Goal: Task Accomplishment & Management: Manage account settings

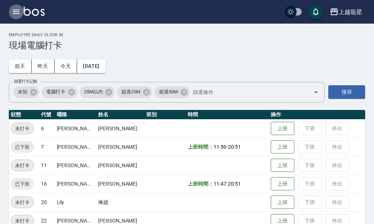
click at [15, 11] on icon "button" at bounding box center [16, 12] width 7 height 4
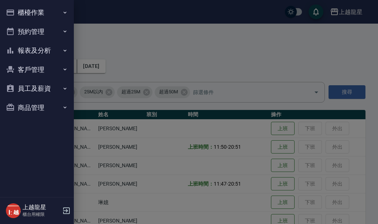
click at [44, 11] on button "櫃檯作業" at bounding box center [37, 12] width 68 height 19
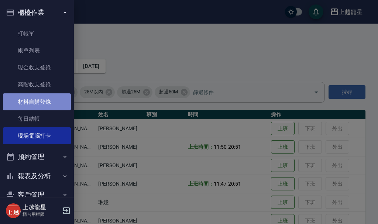
click at [56, 106] on link "材料自購登錄" at bounding box center [37, 101] width 68 height 17
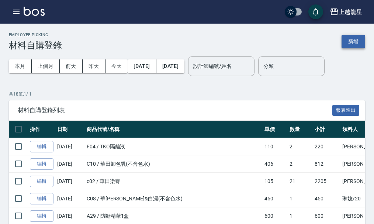
click at [361, 42] on button "新增" at bounding box center [353, 42] width 24 height 14
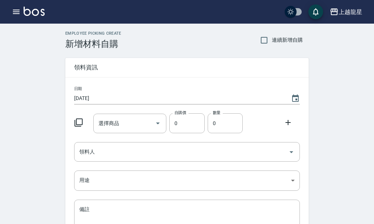
click at [81, 122] on icon at bounding box center [78, 122] width 9 height 9
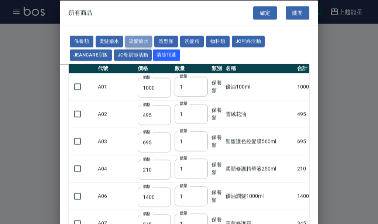
click at [144, 42] on button "染髮藥水" at bounding box center [138, 41] width 27 height 11
type input "105"
type input "100"
type input "105"
type input "100"
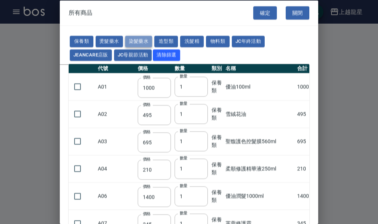
type input "100"
type input "450"
type input "100"
type input "406"
type input "100"
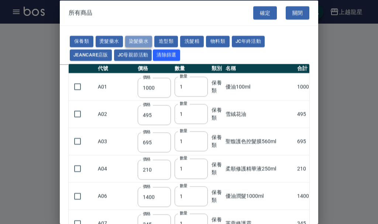
type input "100"
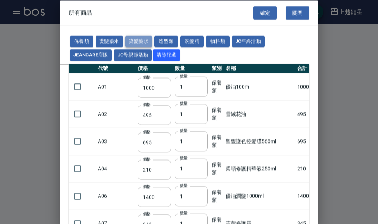
type input "100"
type input "133"
type input "100"
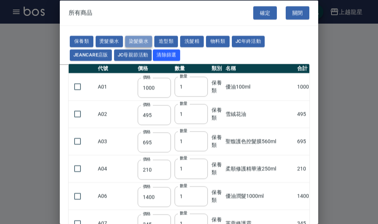
type input "133"
type input "186"
type input "133"
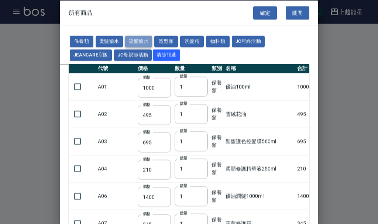
type input "133"
type input "441"
type input "133"
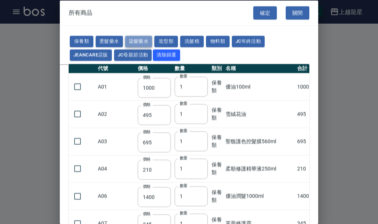
type input "350"
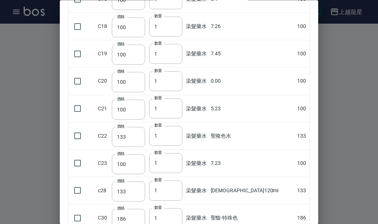
scroll to position [442, 0]
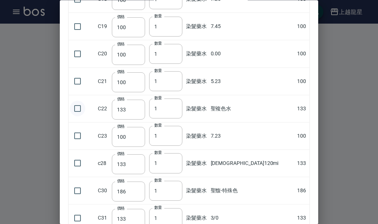
click at [80, 110] on input "checkbox" at bounding box center [77, 108] width 15 height 15
checkbox input "true"
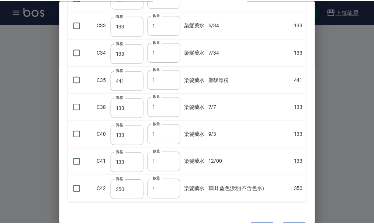
scroll to position [715, 0]
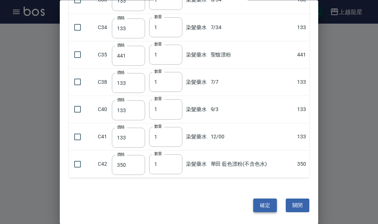
click at [261, 202] on button "確定" at bounding box center [265, 206] width 24 height 14
type input "聖複色水"
type input "133"
type input "1"
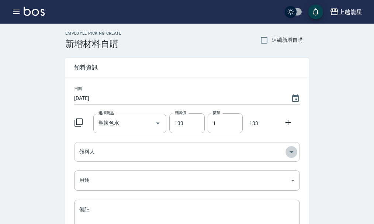
click at [294, 152] on icon "Open" at bounding box center [291, 151] width 9 height 9
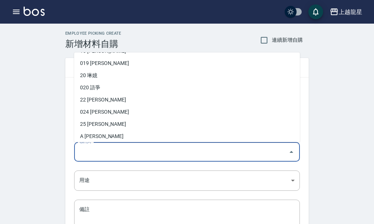
scroll to position [172, 0]
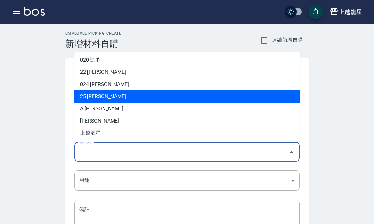
click at [115, 100] on li "25 [PERSON_NAME]" at bounding box center [187, 96] width 226 height 12
type input "[PERSON_NAME]"
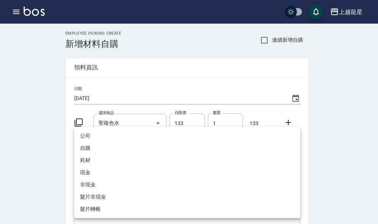
click at [294, 178] on body "上越龍星 登出 櫃檯作業 打帳單 帳單列表 現金收支登錄 高階收支登錄 材料自購登錄 每日結帳 現場電腦打卡 預約管理 預約管理 單日預約紀錄 單週預約紀錄 …" at bounding box center [189, 152] width 378 height 304
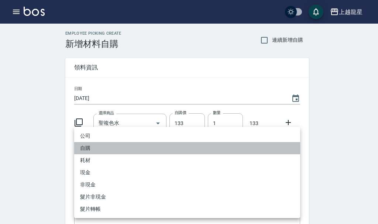
click at [114, 149] on li "自購" at bounding box center [187, 148] width 226 height 12
type input "自購"
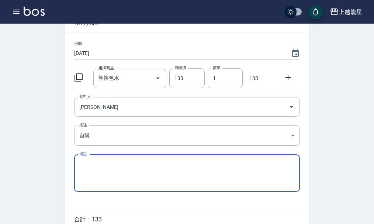
scroll to position [81, 0]
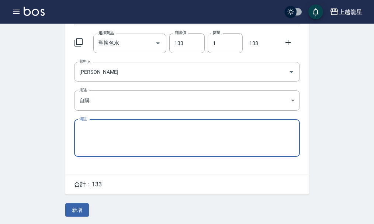
click at [79, 207] on button "新增" at bounding box center [77, 210] width 24 height 14
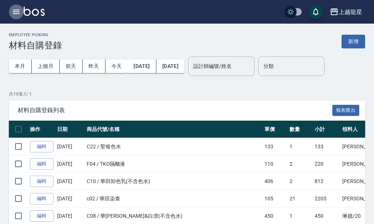
click at [15, 10] on icon "button" at bounding box center [16, 12] width 7 height 4
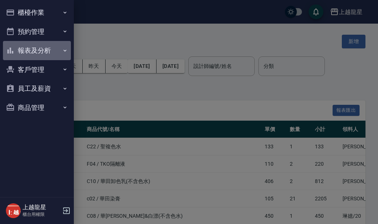
click at [46, 52] on button "報表及分析" at bounding box center [37, 50] width 68 height 19
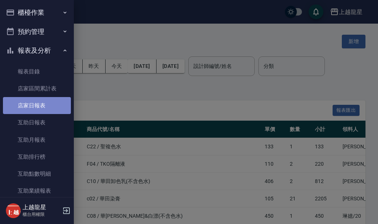
click at [53, 105] on link "店家日報表" at bounding box center [37, 105] width 68 height 17
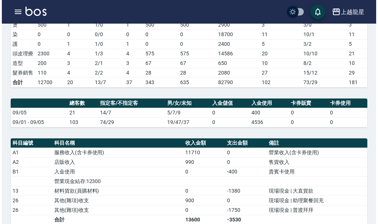
scroll to position [221, 0]
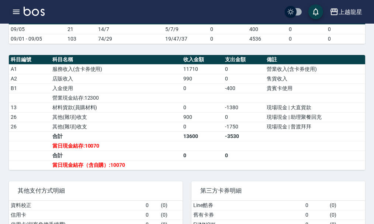
click at [11, 8] on button "button" at bounding box center [16, 11] width 15 height 15
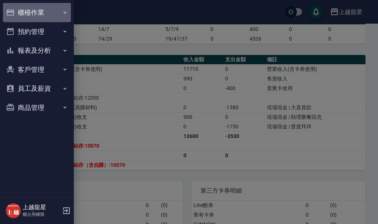
click at [26, 14] on button "櫃檯作業" at bounding box center [37, 12] width 68 height 19
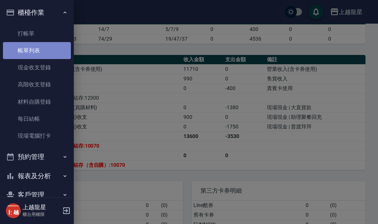
click at [44, 54] on link "帳單列表" at bounding box center [37, 50] width 68 height 17
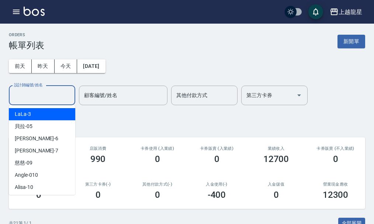
click at [57, 96] on input "設計師編號/姓名" at bounding box center [42, 95] width 60 height 13
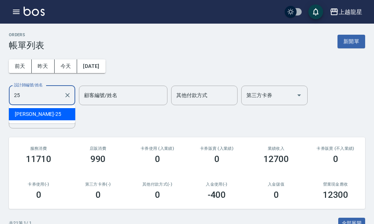
type input "淑雲-25"
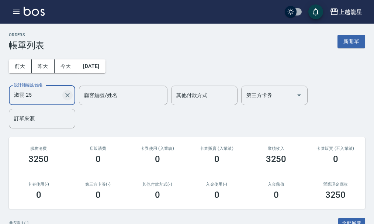
click at [66, 93] on icon "Clear" at bounding box center [67, 94] width 7 height 7
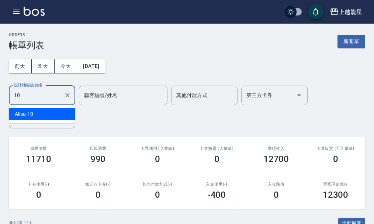
type input "Alisa-10"
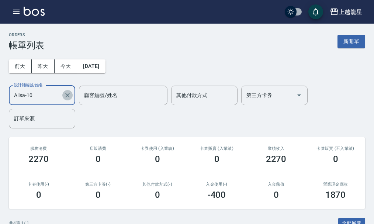
click at [69, 99] on button "Clear" at bounding box center [67, 95] width 10 height 10
type input "雅君-7"
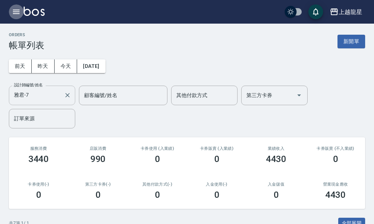
click at [20, 13] on icon "button" at bounding box center [16, 11] width 9 height 9
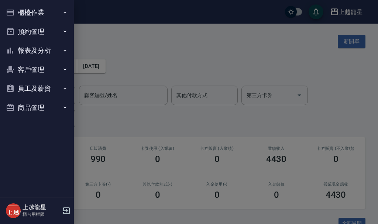
click at [39, 17] on button "櫃檯作業" at bounding box center [37, 12] width 68 height 19
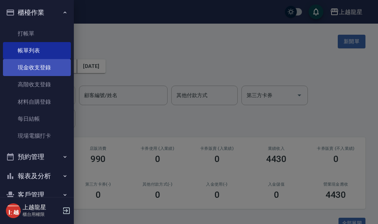
click at [53, 73] on link "現金收支登錄" at bounding box center [37, 67] width 68 height 17
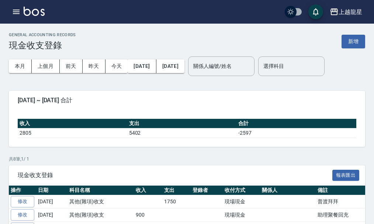
scroll to position [105, 0]
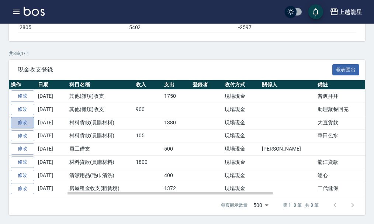
click at [27, 124] on link "修改" at bounding box center [23, 122] width 24 height 11
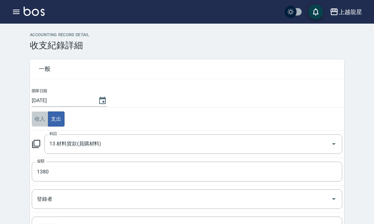
click at [35, 119] on button "收入" at bounding box center [40, 118] width 17 height 15
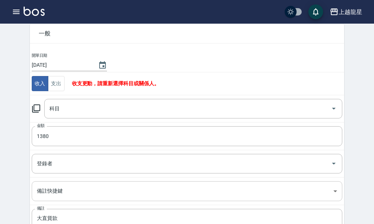
scroll to position [19, 0]
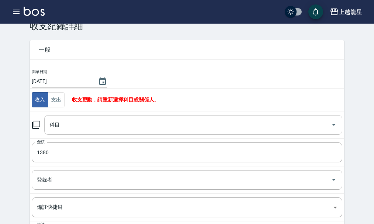
click at [334, 125] on icon "Open" at bounding box center [334, 125] width 4 height 2
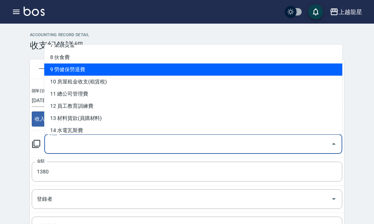
scroll to position [111, 0]
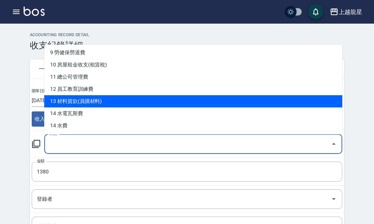
click at [107, 104] on li "13 材料貨款(員購材料)" at bounding box center [193, 101] width 298 height 12
type input "13 材料貨款(員購材料)"
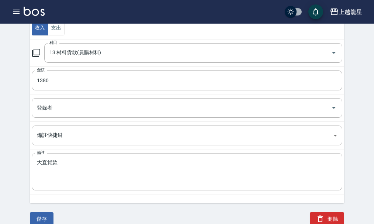
scroll to position [93, 0]
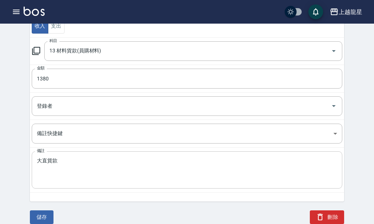
click at [34, 158] on div "大直貨款 x 備註" at bounding box center [187, 169] width 310 height 37
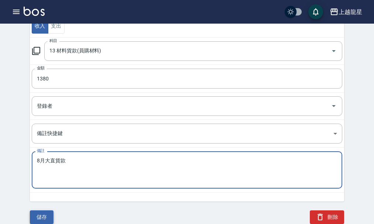
type textarea "8月大直貨款"
click at [45, 215] on button "儲存" at bounding box center [42, 217] width 24 height 14
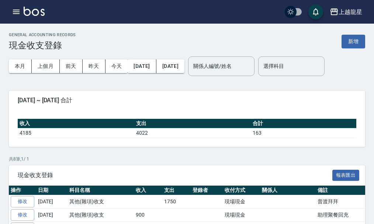
click at [18, 9] on icon "button" at bounding box center [16, 11] width 9 height 9
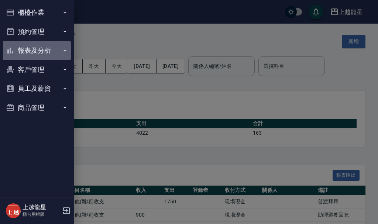
click at [39, 48] on button "報表及分析" at bounding box center [37, 50] width 68 height 19
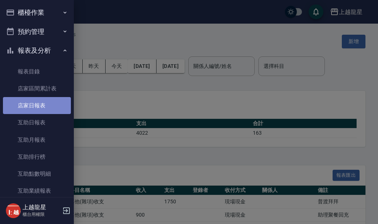
click at [55, 108] on link "店家日報表" at bounding box center [37, 105] width 68 height 17
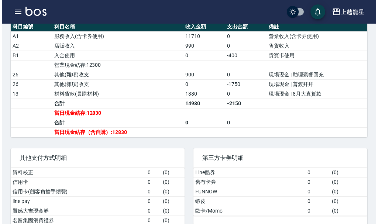
scroll to position [258, 0]
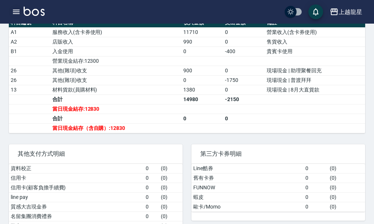
click at [16, 13] on icon "button" at bounding box center [16, 11] width 9 height 9
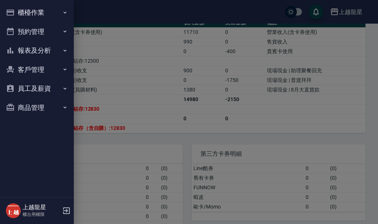
click at [17, 12] on button "櫃檯作業" at bounding box center [37, 12] width 68 height 19
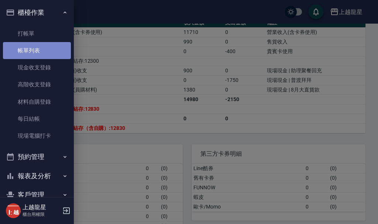
click at [44, 52] on link "帳單列表" at bounding box center [37, 50] width 68 height 17
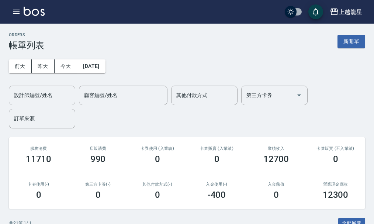
drag, startPoint x: 53, startPoint y: 93, endPoint x: 58, endPoint y: 86, distance: 9.0
click at [58, 86] on div "設計師編號/姓名" at bounding box center [42, 96] width 66 height 20
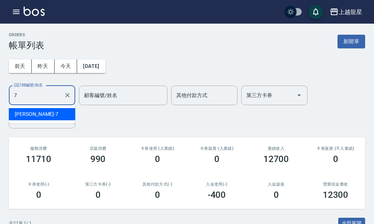
type input "雅君-7"
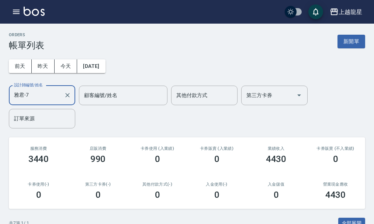
click at [69, 94] on icon "Clear" at bounding box center [67, 94] width 7 height 7
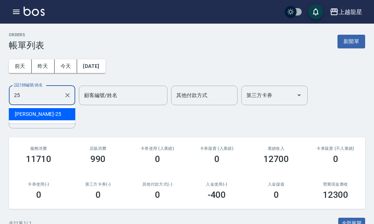
type input "淑雲-25"
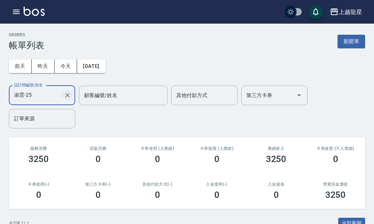
click at [65, 95] on icon "Clear" at bounding box center [67, 94] width 7 height 7
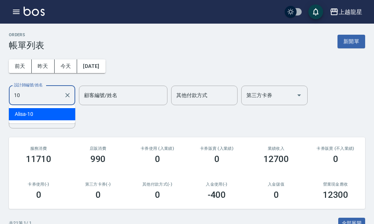
type input "Alisa-10"
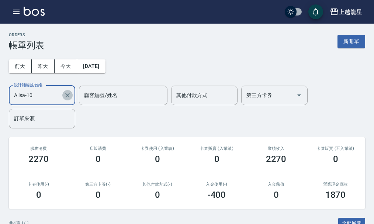
click at [67, 95] on icon "Clear" at bounding box center [67, 95] width 4 height 4
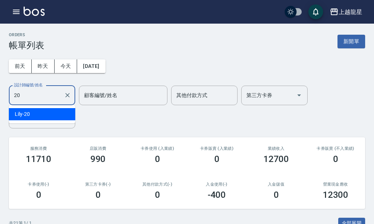
type input "Lily-20"
